Goal: Complete application form

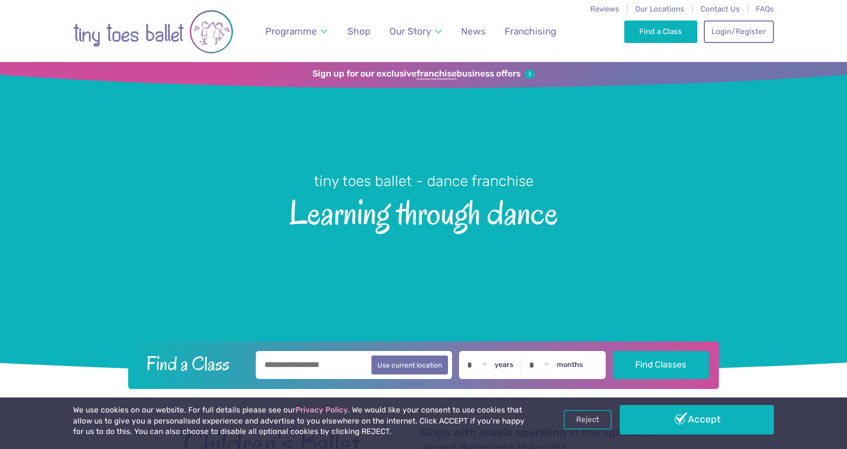
click at [529, 31] on span "Franchising" at bounding box center [530, 32] width 52 height 12
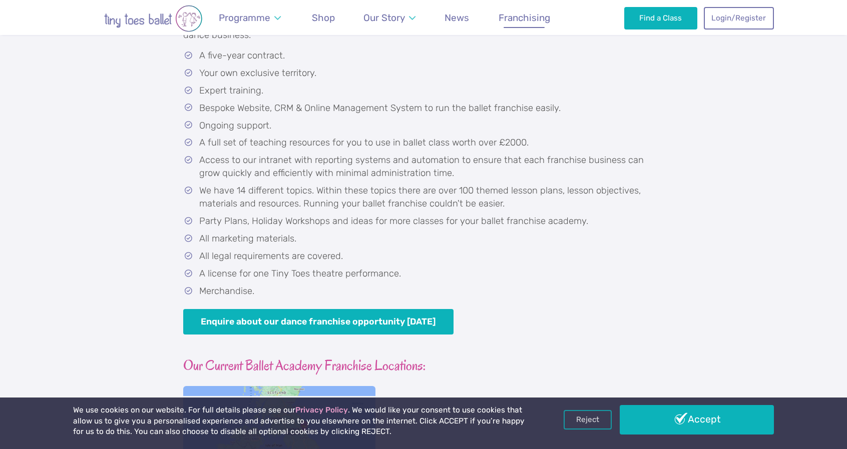
scroll to position [701, 0]
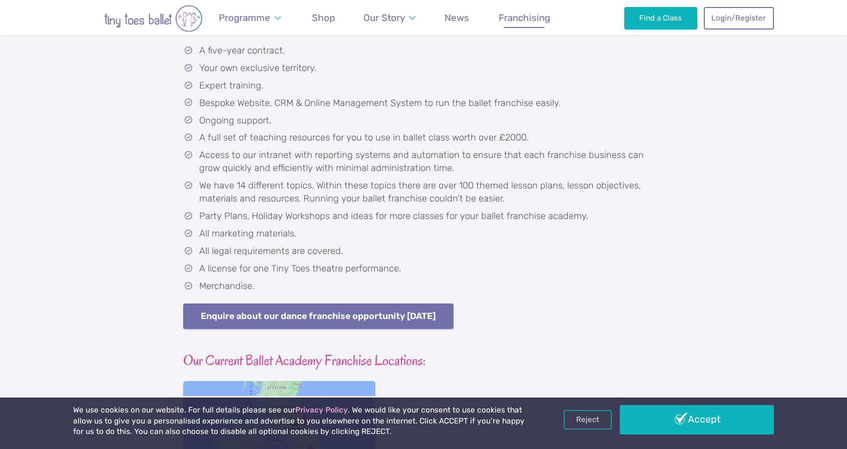
click at [372, 319] on link "Enquire about our dance franchise opportunity [DATE]" at bounding box center [318, 317] width 270 height 26
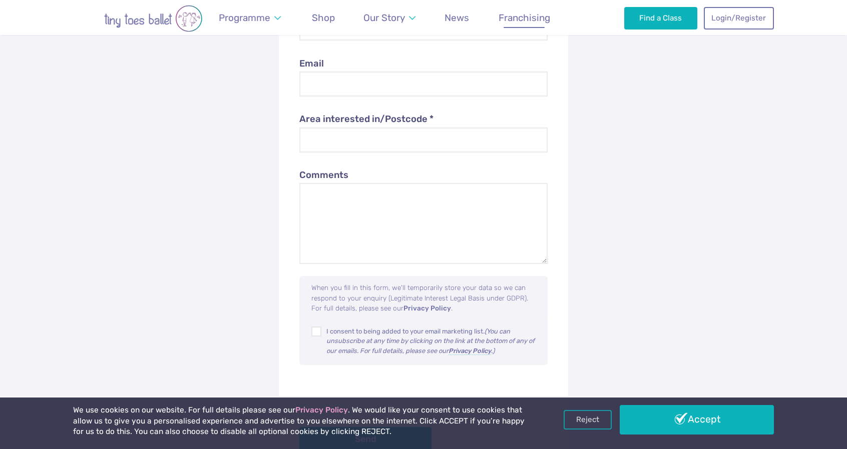
scroll to position [3938, 0]
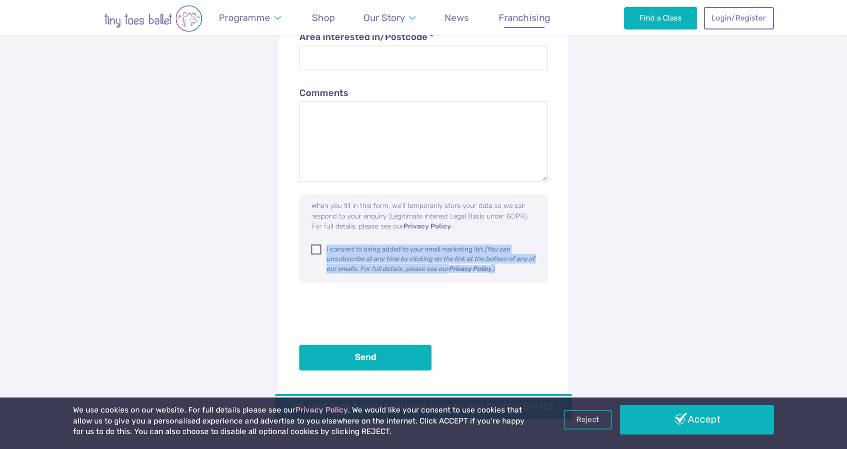
drag, startPoint x: 507, startPoint y: 268, endPoint x: 326, endPoint y: 250, distance: 181.6
click at [326, 250] on p "I consent to being added to your email marketing list. (You can unsubscribe at …" at bounding box center [431, 259] width 211 height 29
copy p "I consent to being added to your email marketing list. (You can unsubscribe at …"
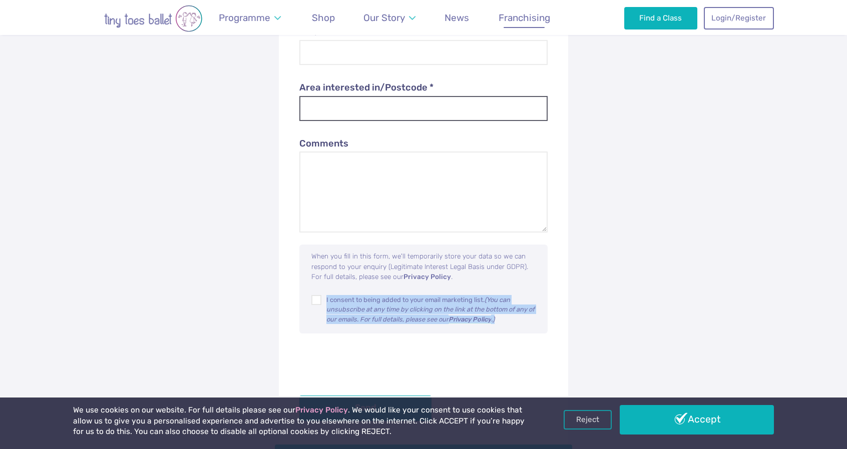
scroll to position [3788, 0]
